Goal: Transaction & Acquisition: Purchase product/service

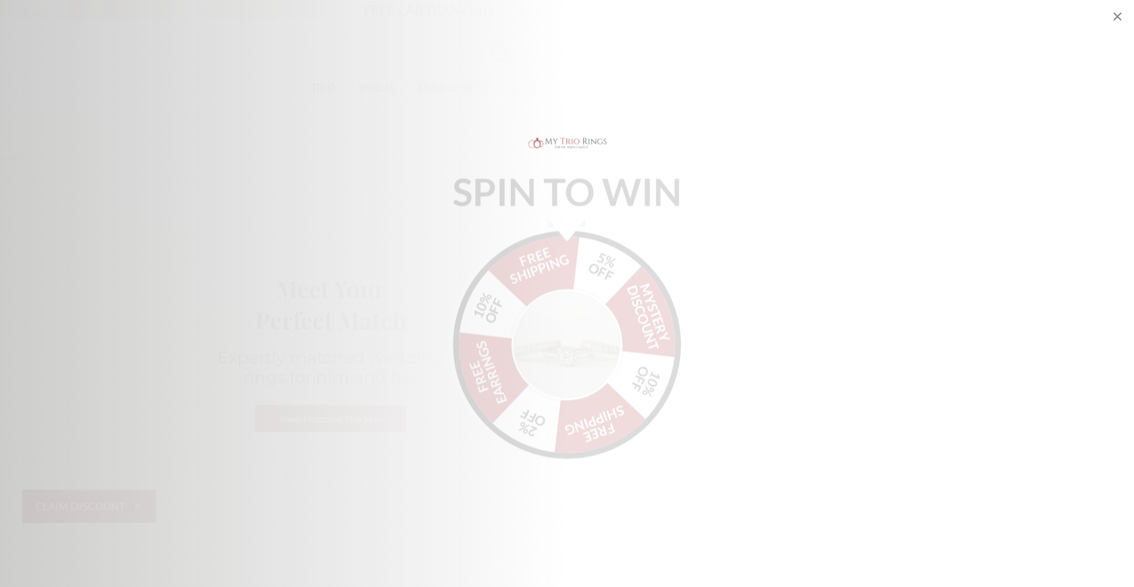
click at [1118, 16] on icon "Close popup" at bounding box center [1117, 16] width 8 height 8
select select "US"
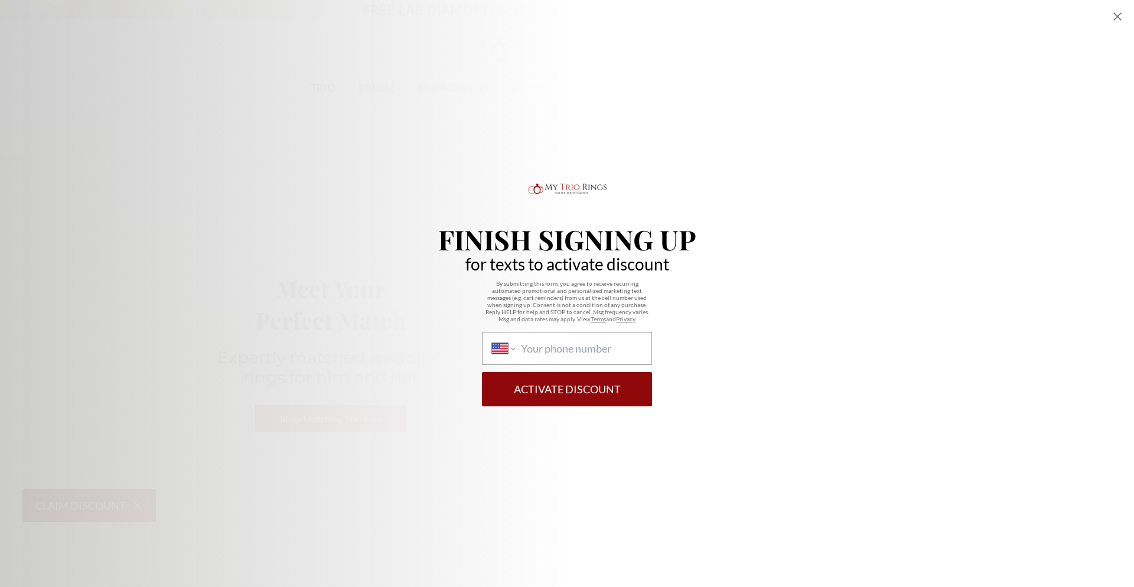
click at [1112, 17] on icon "Close popup" at bounding box center [1118, 16] width 14 height 14
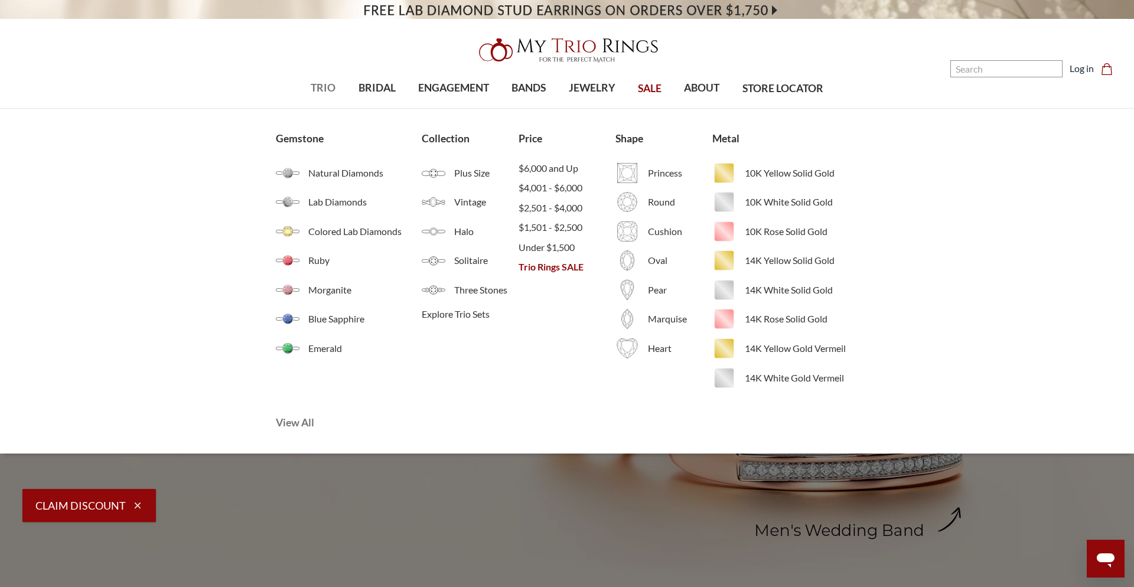
click at [304, 422] on span "View All" at bounding box center [373, 422] width 194 height 15
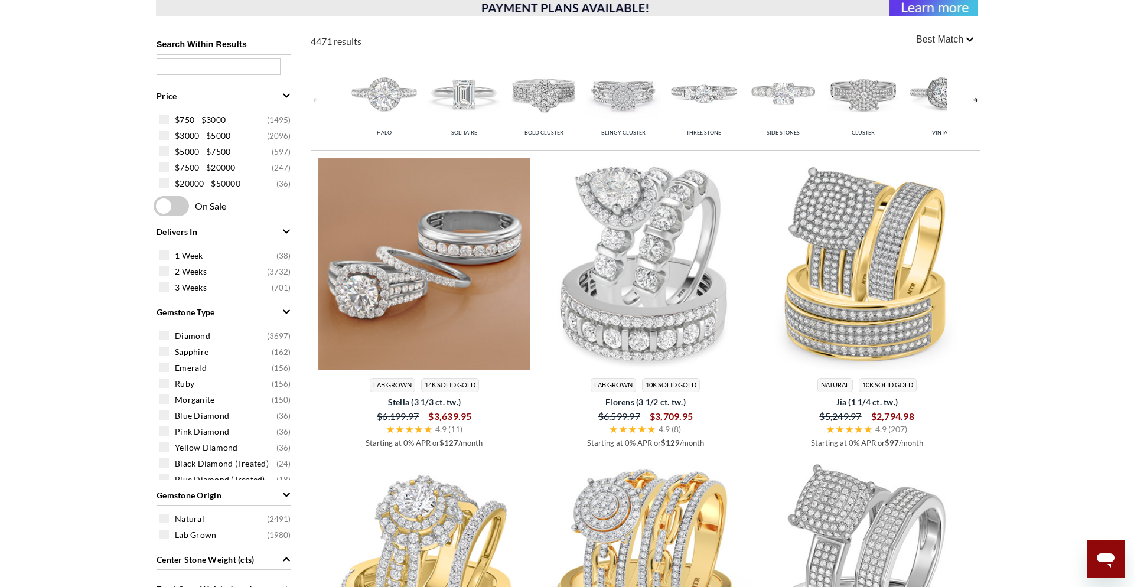
click at [465, 301] on img at bounding box center [424, 264] width 212 height 212
